Goal: Information Seeking & Learning: Understand process/instructions

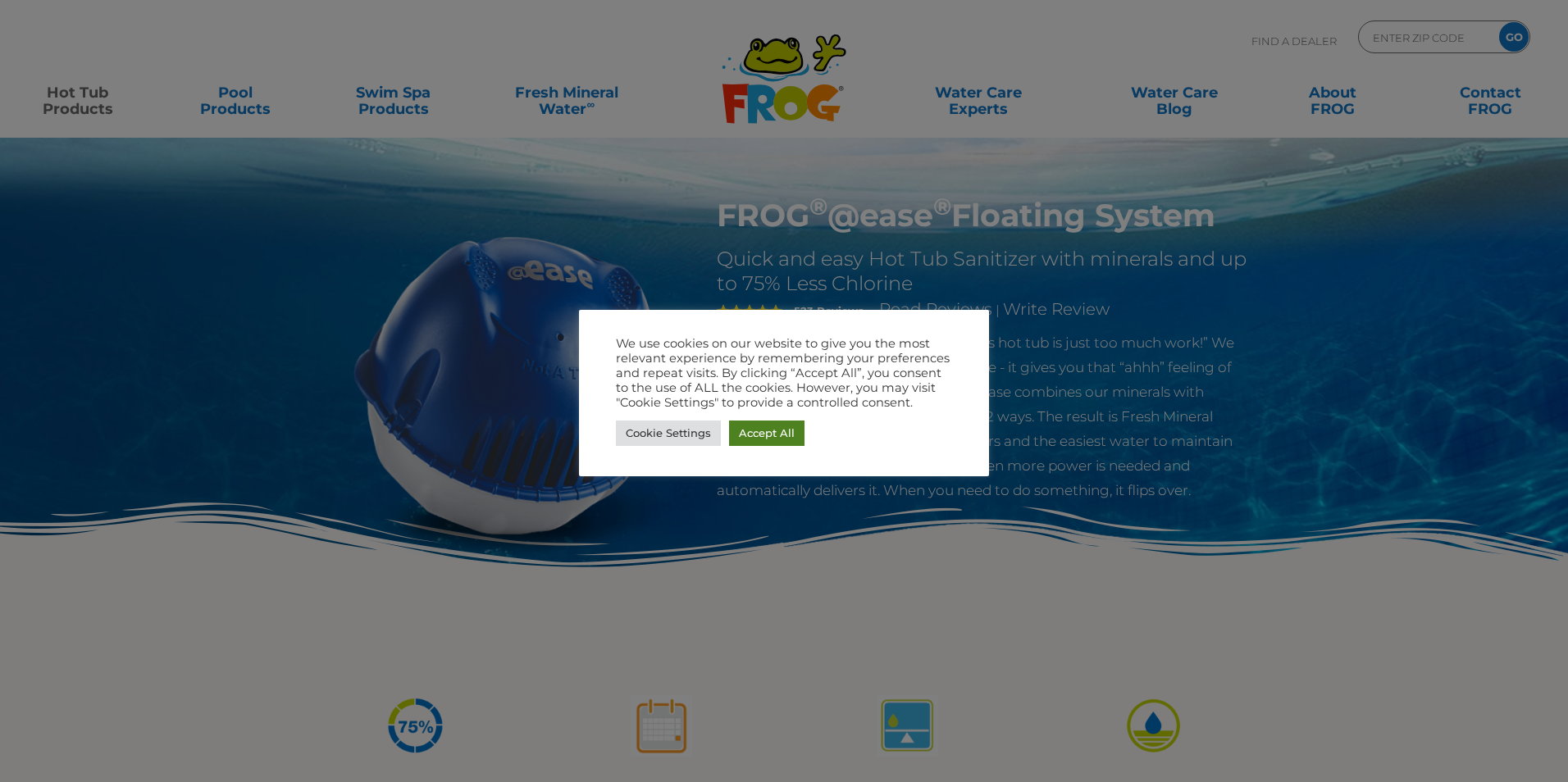
click at [787, 433] on link "Accept All" at bounding box center [767, 433] width 76 height 26
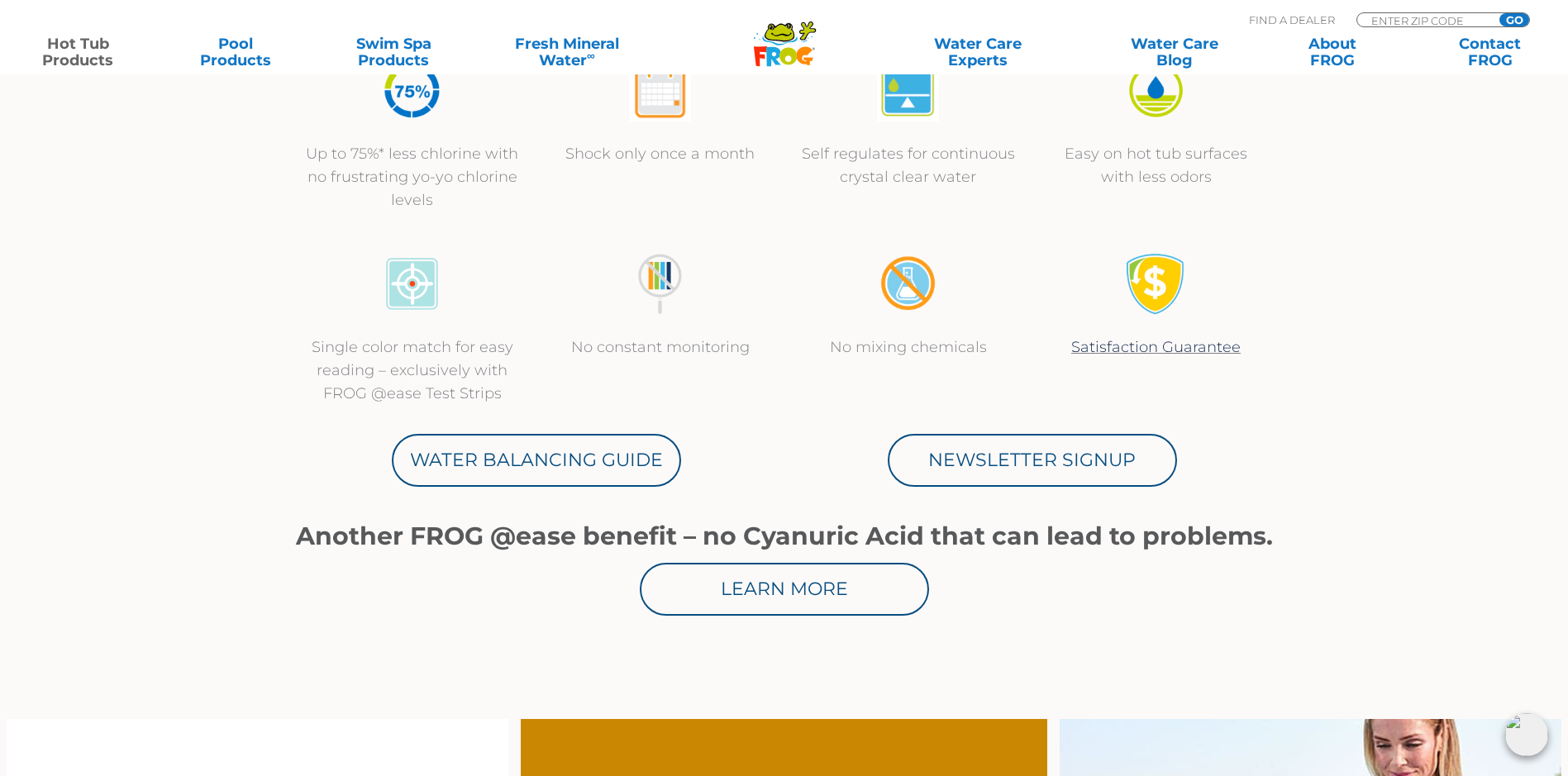
scroll to position [661, 0]
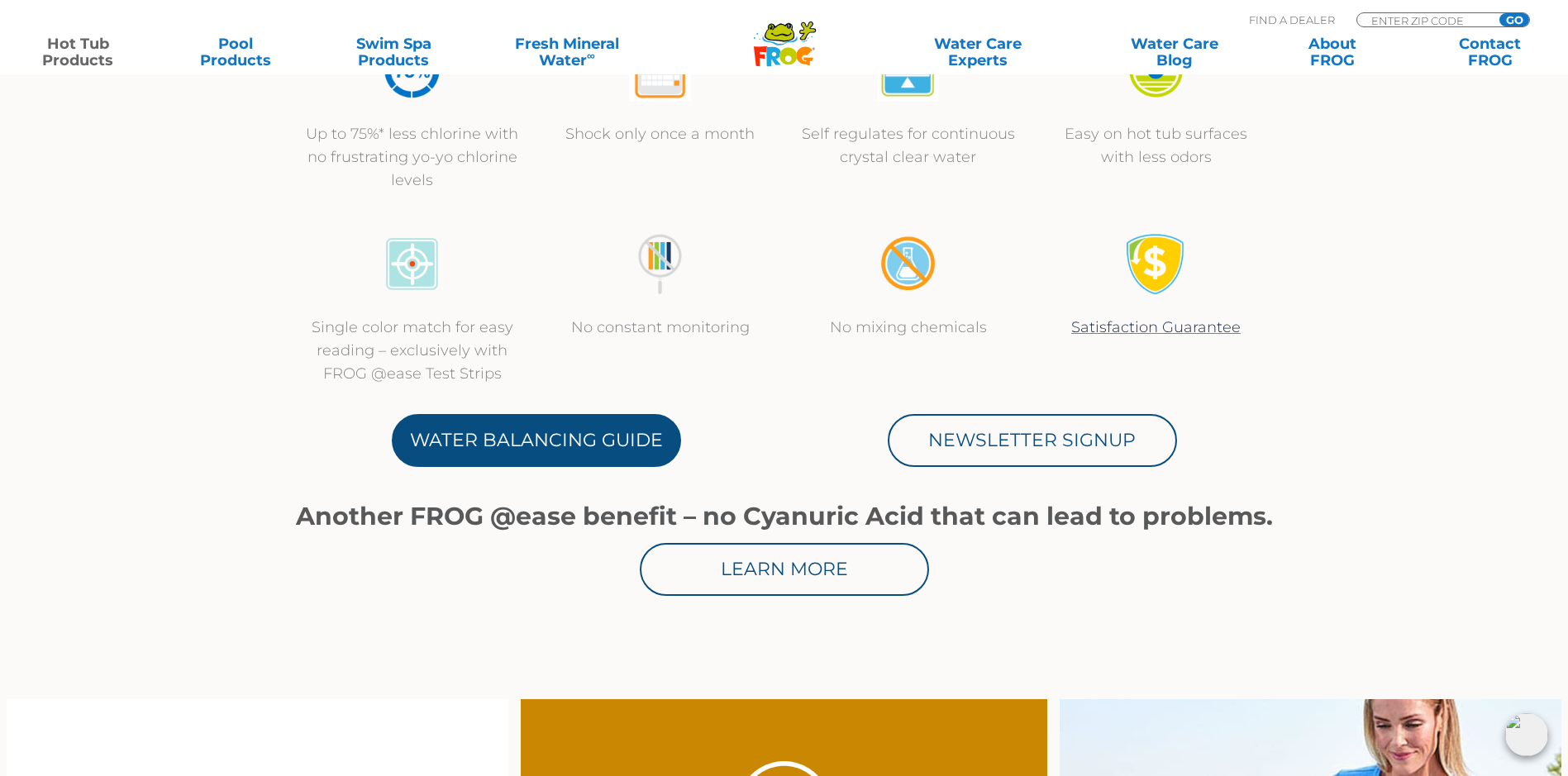
click at [490, 443] on link "Water Balancing Guide" at bounding box center [536, 440] width 289 height 52
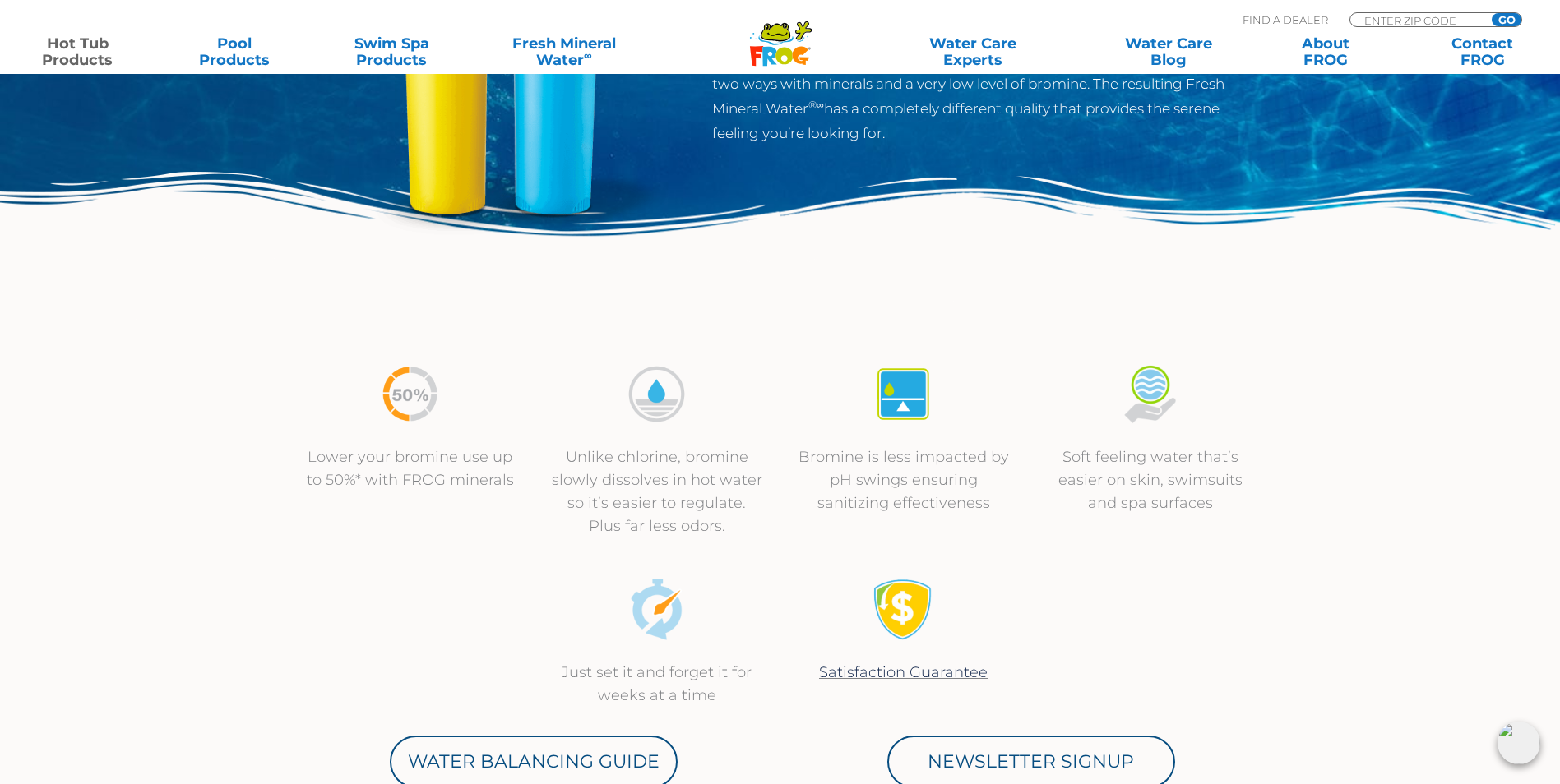
scroll to position [329, 0]
